Goal: Task Accomplishment & Management: Manage account settings

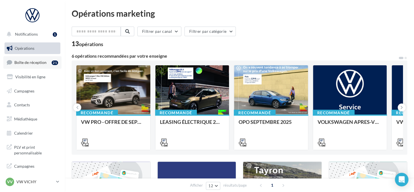
click at [34, 59] on link "Boîte de réception 21" at bounding box center [32, 62] width 58 height 12
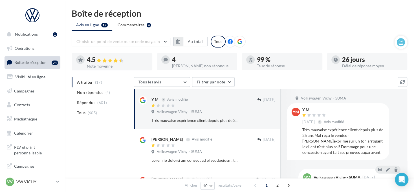
click at [176, 43] on icon "button" at bounding box center [178, 41] width 4 height 5
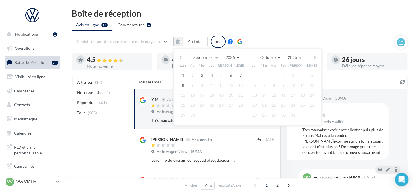
click at [181, 56] on button "button" at bounding box center [180, 57] width 5 height 8
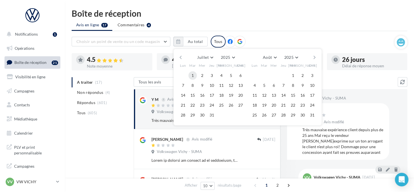
click at [193, 71] on button "1" at bounding box center [192, 75] width 8 height 8
click at [315, 55] on button "button" at bounding box center [314, 57] width 5 height 8
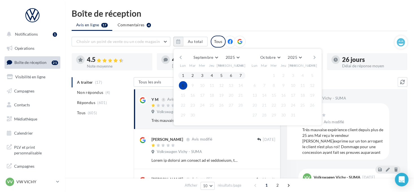
click at [184, 84] on button "8" at bounding box center [183, 85] width 8 height 8
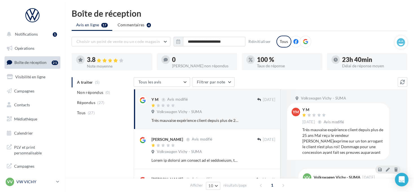
click at [49, 179] on p "VW VICHY" at bounding box center [35, 182] width 38 height 6
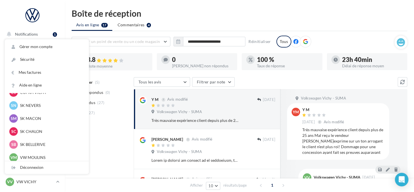
scroll to position [197, 0]
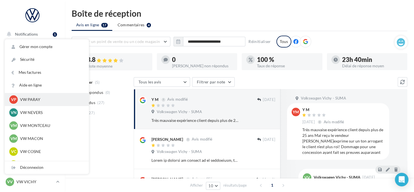
click at [47, 102] on p "VW PARAY" at bounding box center [51, 99] width 62 height 6
